Goal: Task Accomplishment & Management: Complete application form

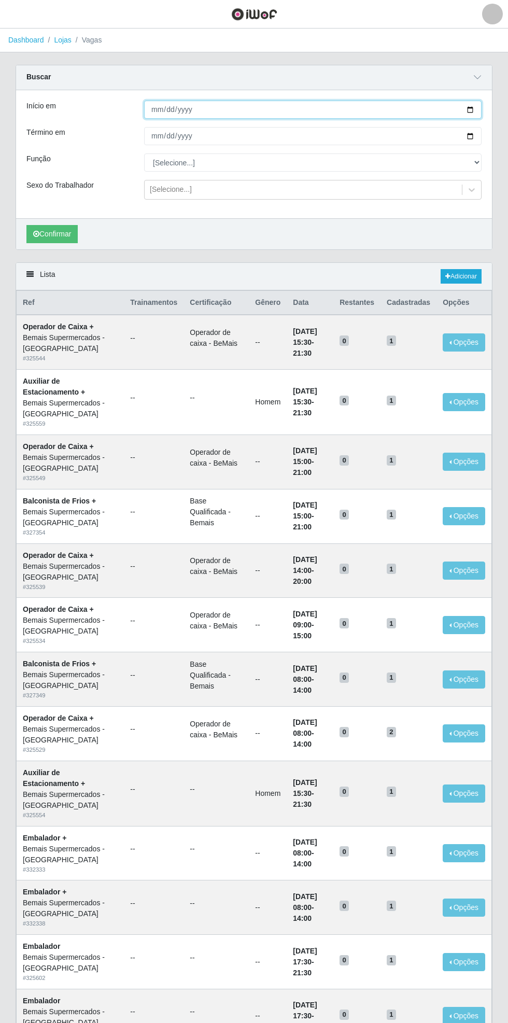
click at [477, 106] on input "Início em" at bounding box center [313, 110] width 338 height 18
type input "[DATE]"
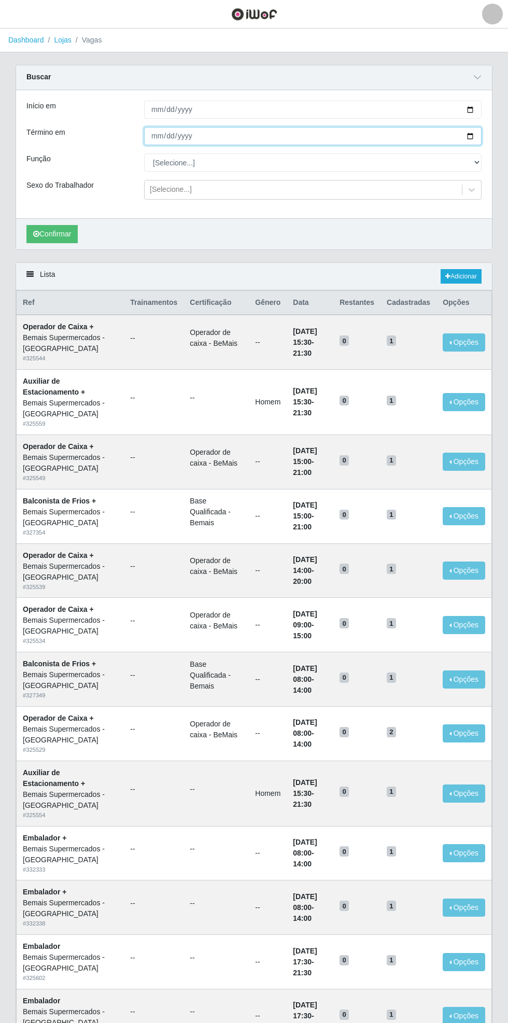
click at [478, 136] on input "Término em" at bounding box center [313, 136] width 338 height 18
type input "[DATE]"
click at [476, 166] on select "[Selecione...] ASG ASG + ASG ++ Auxiliar de Estacionamento Auxiliar de Estacion…" at bounding box center [313, 162] width 338 height 18
select select "22"
click at [144, 153] on select "[Selecione...] ASG ASG + ASG ++ Auxiliar de Estacionamento Auxiliar de Estacion…" at bounding box center [313, 162] width 338 height 18
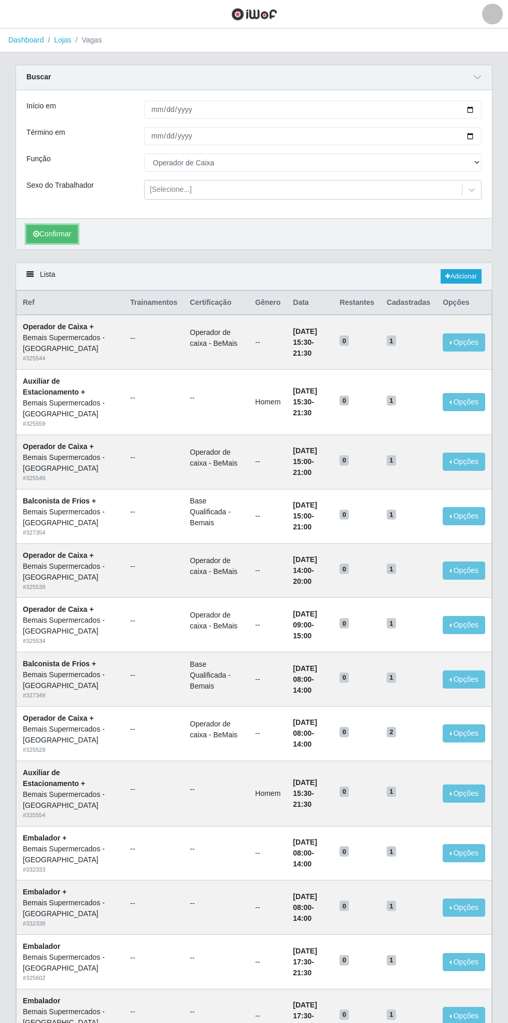
click at [50, 236] on button "Confirmar" at bounding box center [51, 234] width 51 height 18
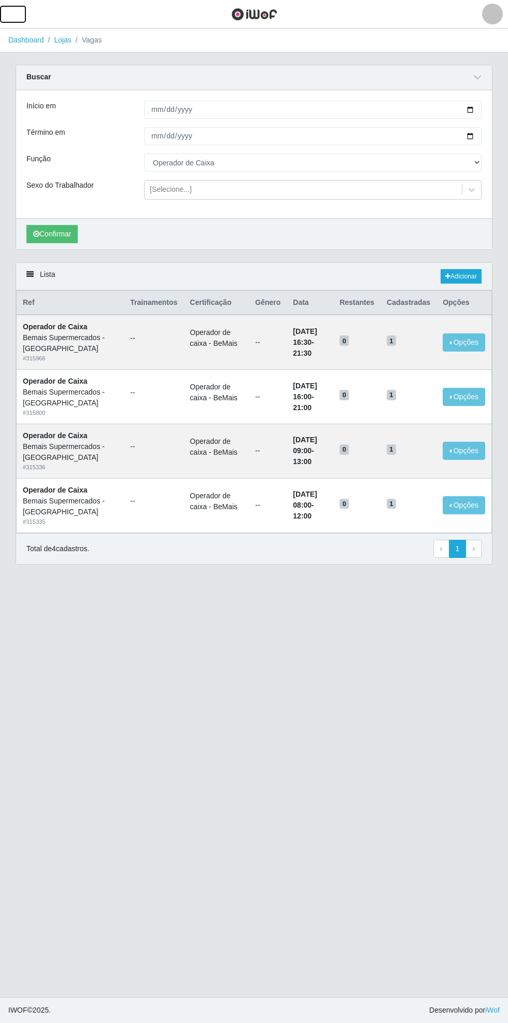
click at [20, 14] on button "button" at bounding box center [13, 14] width 26 height 17
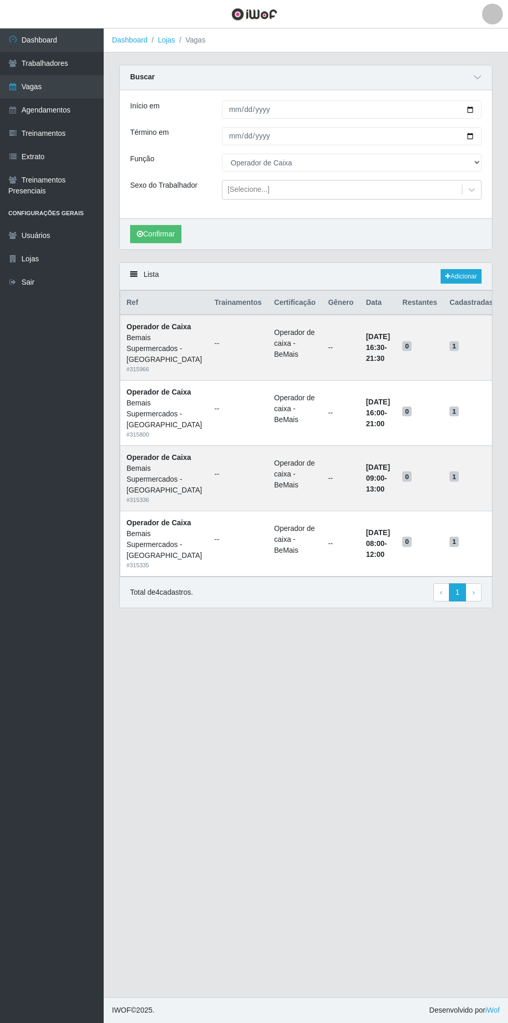
click at [58, 114] on link "Agendamentos" at bounding box center [52, 110] width 104 height 23
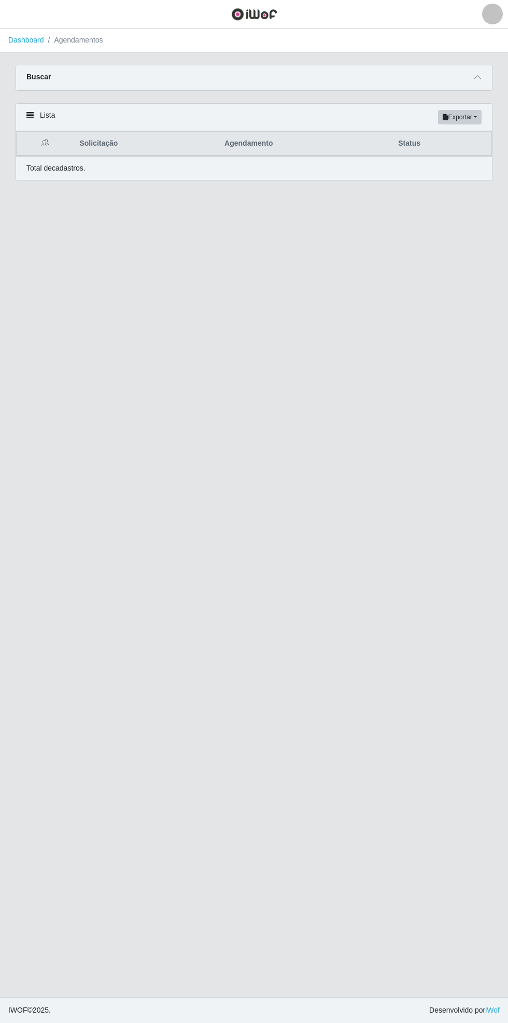
click at [478, 73] on span at bounding box center [477, 78] width 12 height 12
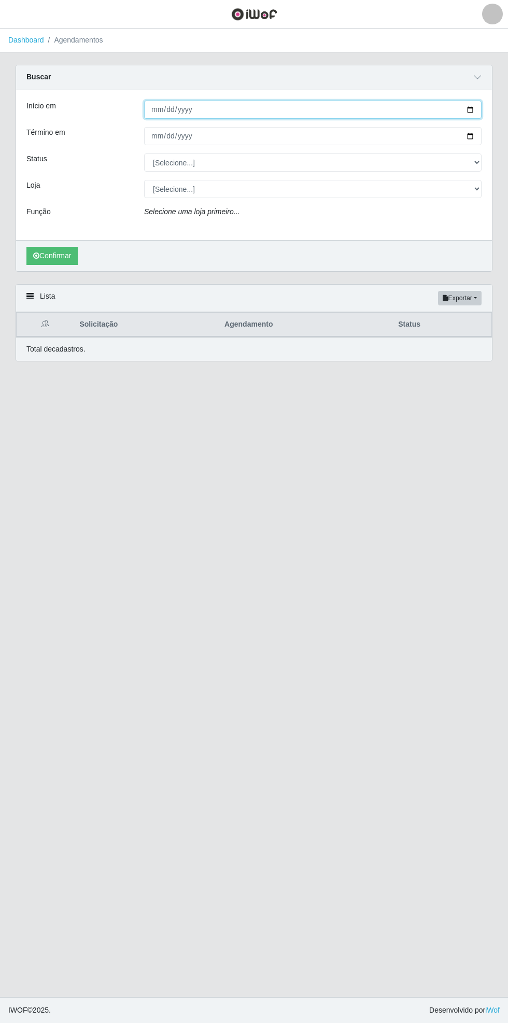
click at [478, 109] on input "Início em" at bounding box center [313, 110] width 338 height 18
type input "[DATE]"
click at [481, 117] on div "[DATE]" at bounding box center [312, 110] width 353 height 18
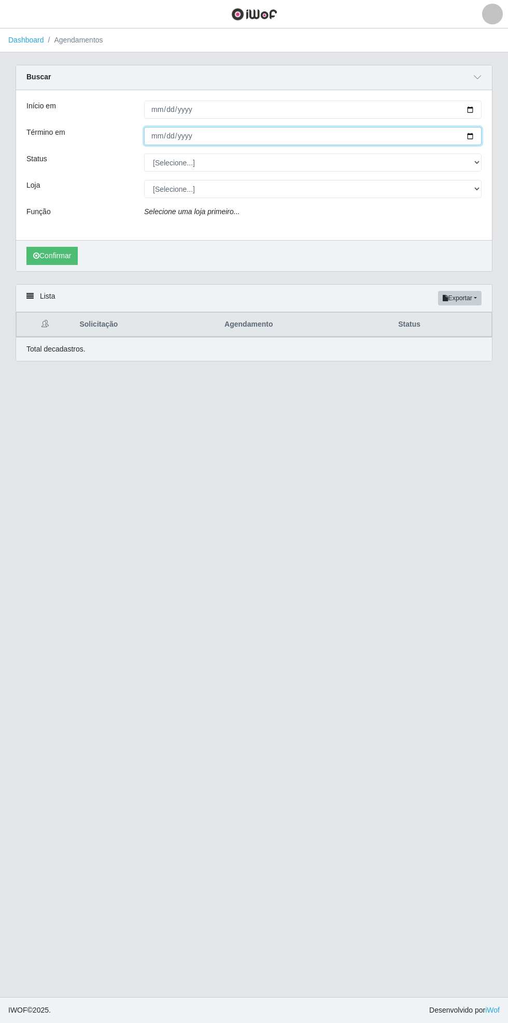
click at [480, 135] on input "Término em" at bounding box center [313, 136] width 338 height 18
type input "[DATE]"
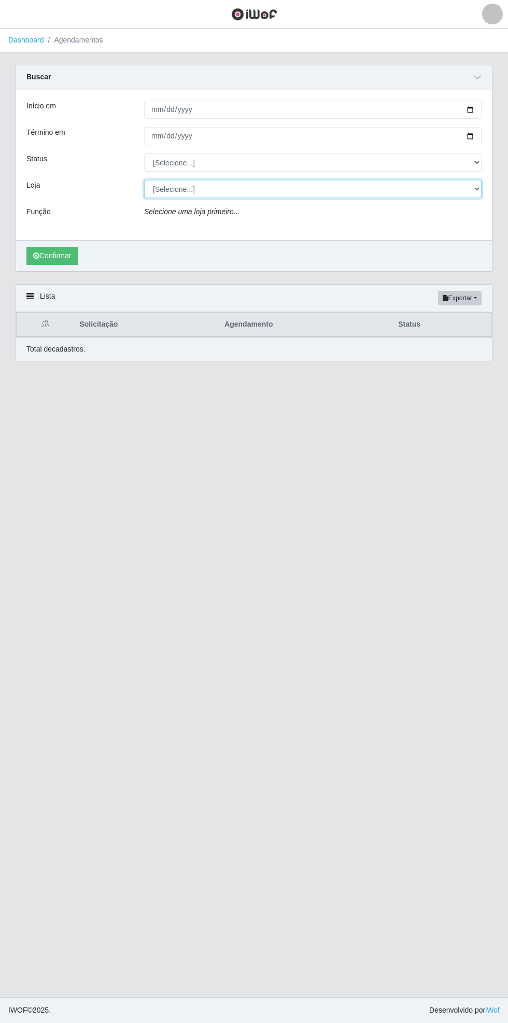
click at [477, 192] on select "[Selecione...] Bemais Supermercados - [GEOGRAPHIC_DATA]" at bounding box center [313, 189] width 338 height 18
select select "250"
click at [144, 180] on select "[Selecione...] Bemais Supermercados - [GEOGRAPHIC_DATA]" at bounding box center [313, 189] width 338 height 18
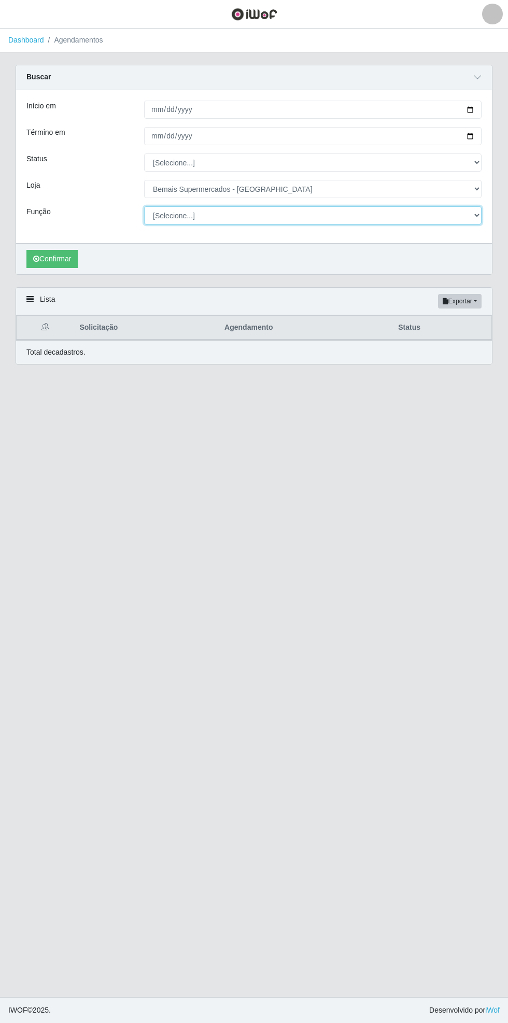
click at [479, 215] on select "[Selecione...] ASG ASG + ASG ++ Auxiliar de Estacionamento Auxiliar de Estacion…" at bounding box center [313, 215] width 338 height 18
select select "22"
click at [144, 206] on select "[Selecione...] ASG ASG + ASG ++ Auxiliar de Estacionamento Auxiliar de Estacion…" at bounding box center [313, 215] width 338 height 18
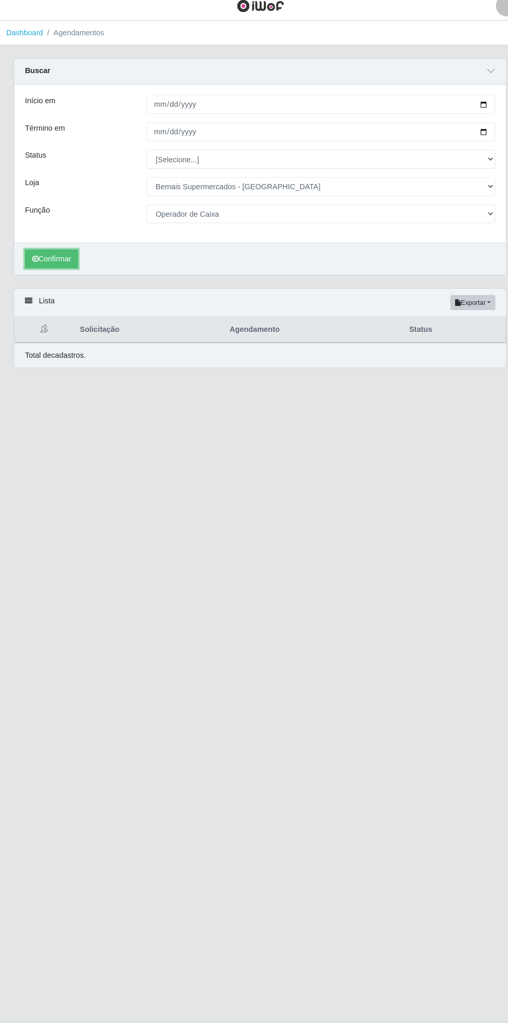
click at [43, 255] on button "Confirmar" at bounding box center [51, 259] width 51 height 18
click at [50, 257] on button "Confirmar" at bounding box center [51, 259] width 51 height 18
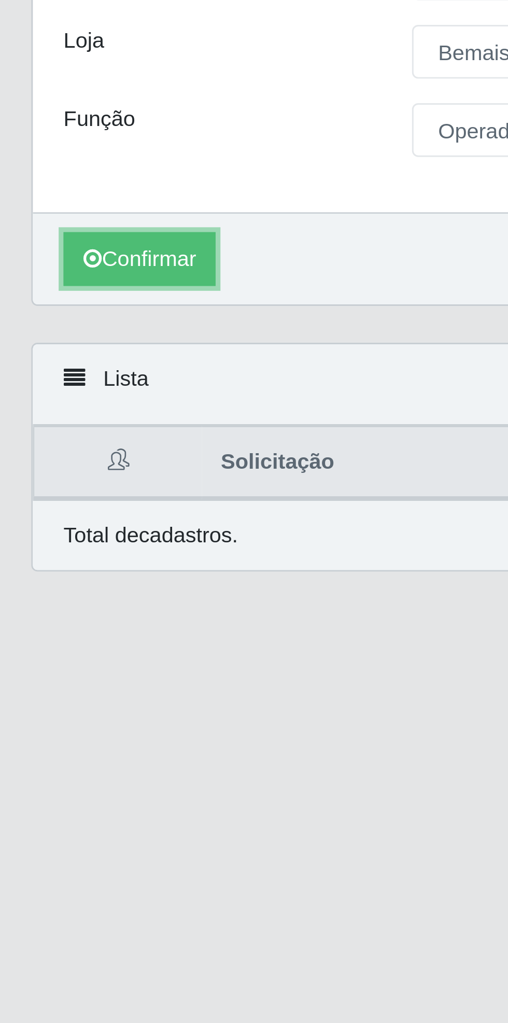
click at [55, 259] on button "Confirmar" at bounding box center [51, 259] width 51 height 18
click at [56, 256] on button "Confirmar" at bounding box center [51, 259] width 51 height 18
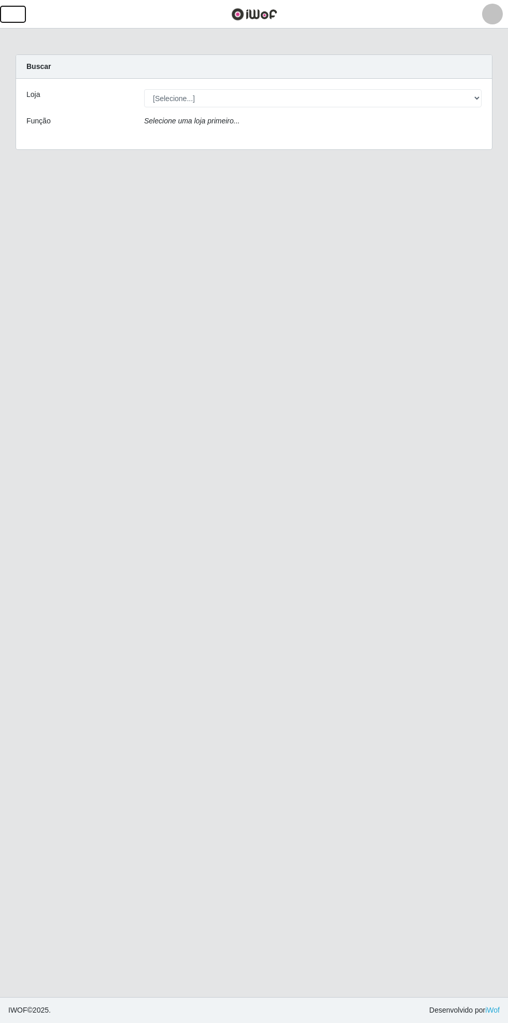
click at [14, 15] on span "button" at bounding box center [12, 14] width 13 height 12
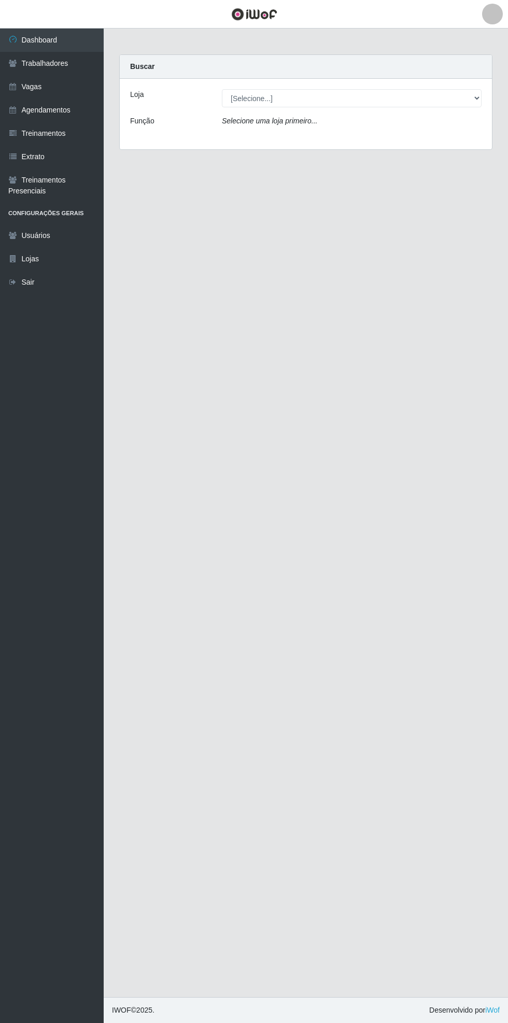
click at [67, 114] on link "Agendamentos" at bounding box center [52, 110] width 104 height 23
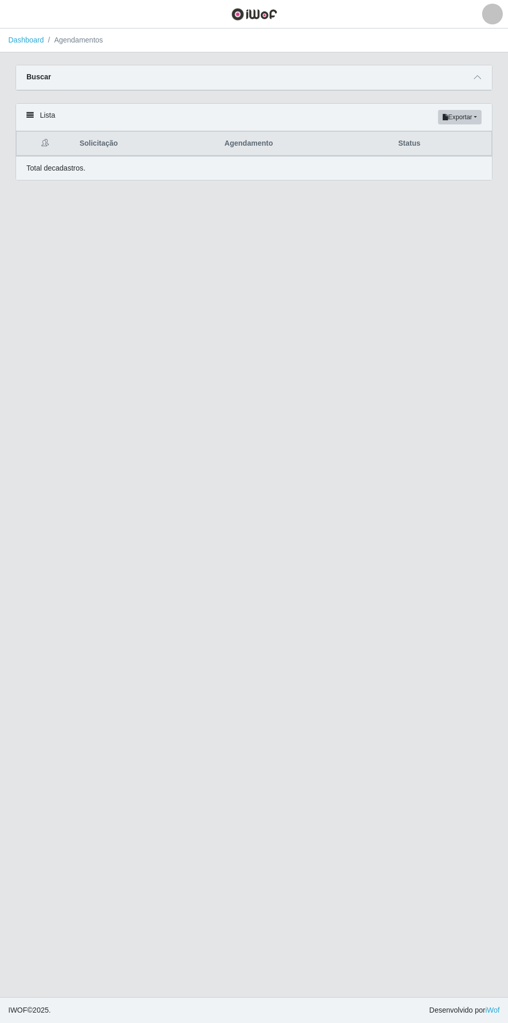
click at [478, 77] on icon at bounding box center [477, 77] width 7 height 7
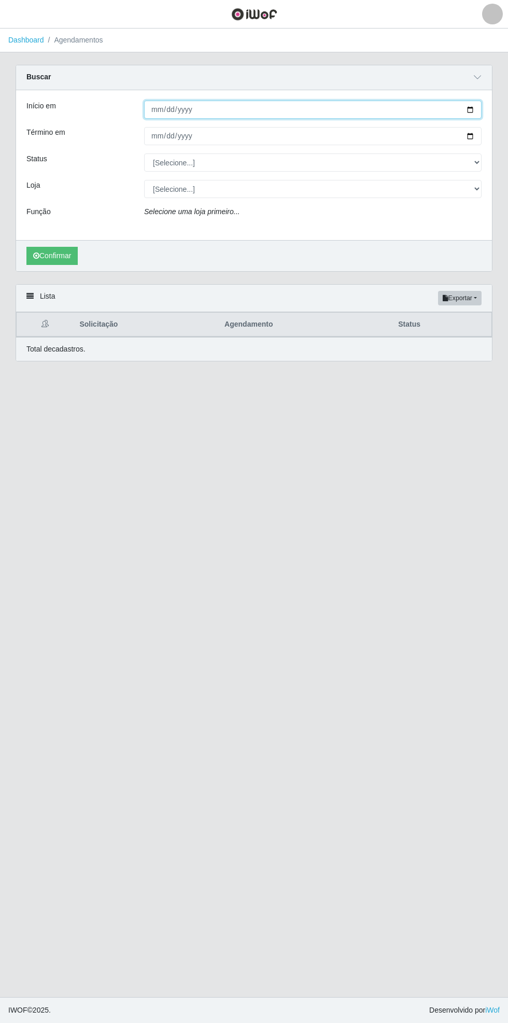
click at [480, 108] on input "Início em" at bounding box center [313, 110] width 338 height 18
type input "[DATE]"
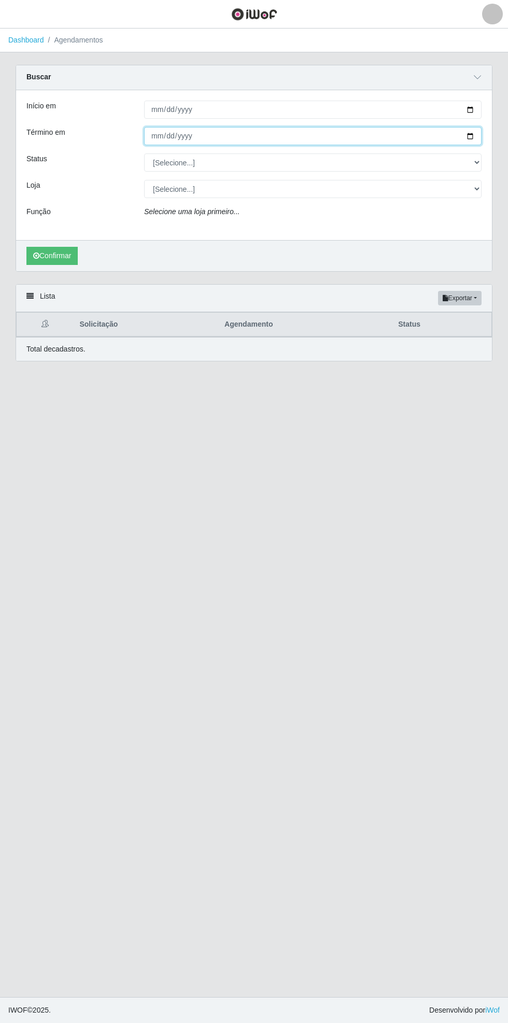
click at [478, 135] on input "Término em" at bounding box center [313, 136] width 338 height 18
type input "[DATE]"
click at [477, 161] on select "[Selecione...] AGENDADO AGUARDANDO LIBERAR EM ANDAMENTO EM REVISÃO FINALIZADO C…" at bounding box center [313, 162] width 338 height 18
select select "FINALIZADO"
click at [144, 153] on select "[Selecione...] AGENDADO AGUARDANDO LIBERAR EM ANDAMENTO EM REVISÃO FINALIZADO C…" at bounding box center [313, 162] width 338 height 18
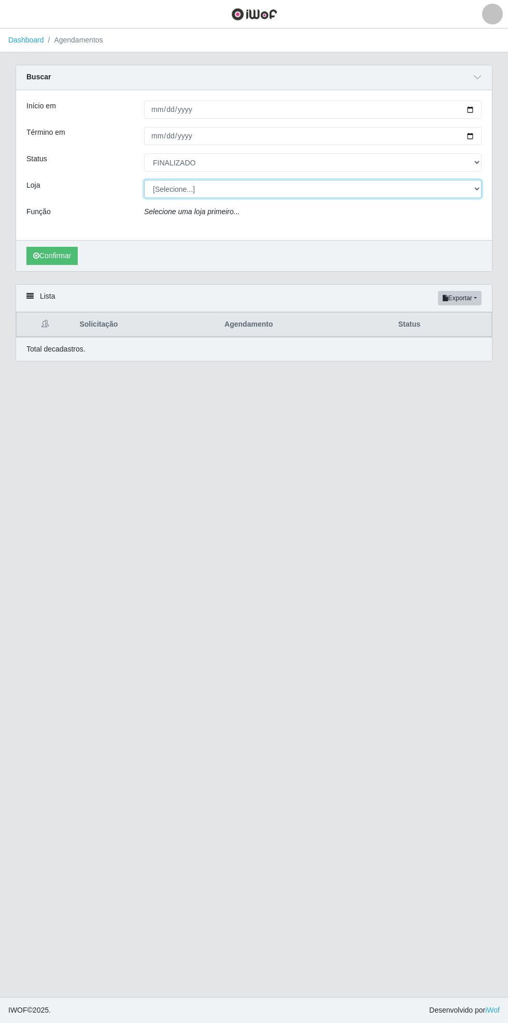
click at [480, 185] on select "[Selecione...] Bemais Supermercados - [GEOGRAPHIC_DATA]" at bounding box center [313, 189] width 338 height 18
select select "250"
click at [144, 180] on select "[Selecione...] Bemais Supermercados - [GEOGRAPHIC_DATA]" at bounding box center [313, 189] width 338 height 18
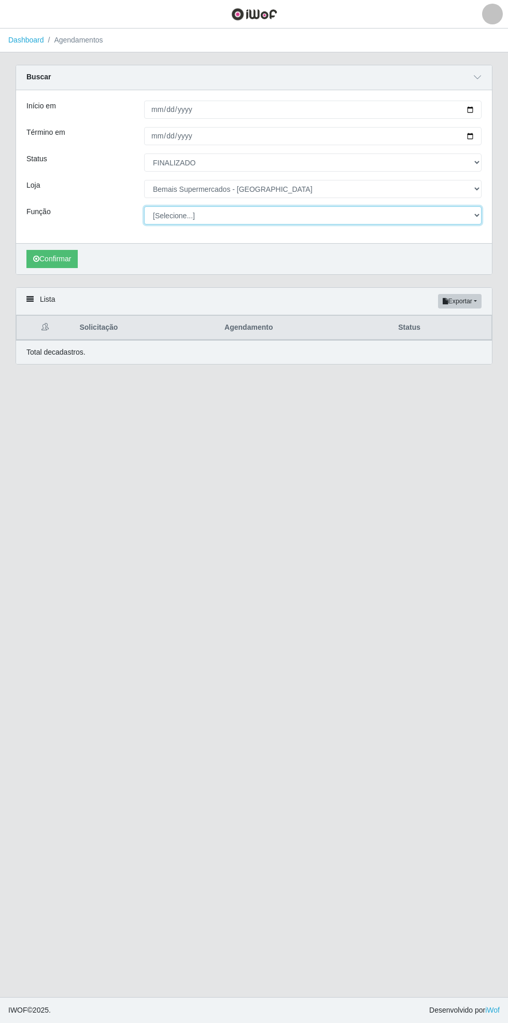
click at [478, 215] on select "[Selecione...] ASG ASG + ASG ++ Auxiliar de Estacionamento Auxiliar de Estacion…" at bounding box center [313, 215] width 338 height 18
select select "22"
click at [144, 206] on select "[Selecione...] ASG ASG + ASG ++ Auxiliar de Estacionamento Auxiliar de Estacion…" at bounding box center [313, 215] width 338 height 18
click at [51, 258] on button "Confirmar" at bounding box center [51, 259] width 51 height 18
